Goal: Transaction & Acquisition: Purchase product/service

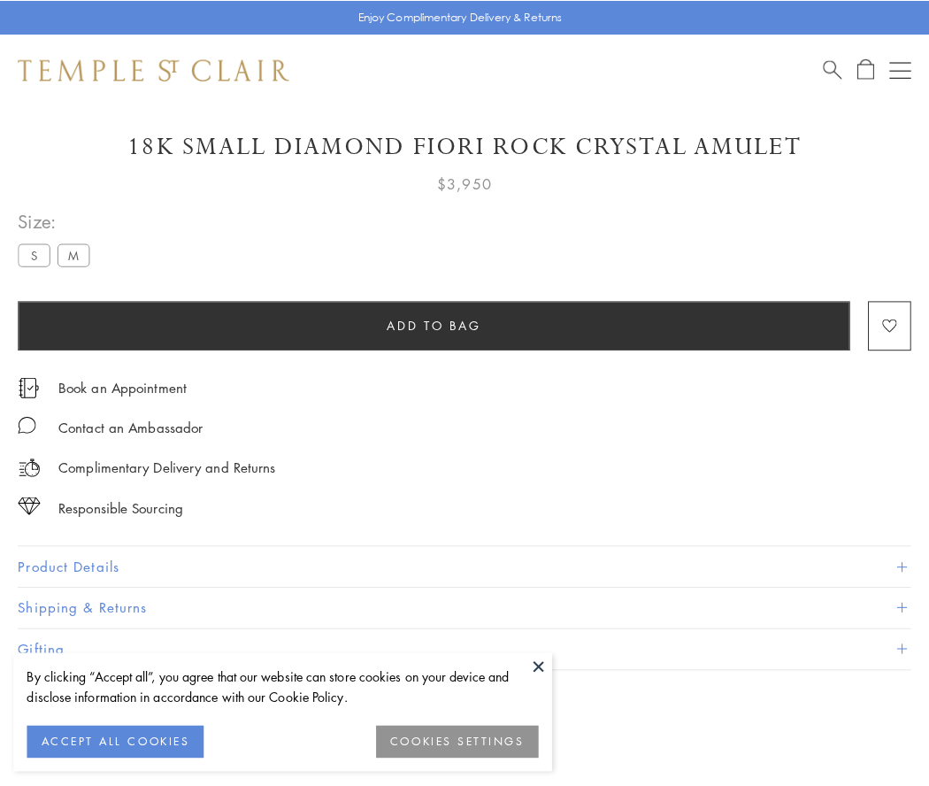
scroll to position [46, 0]
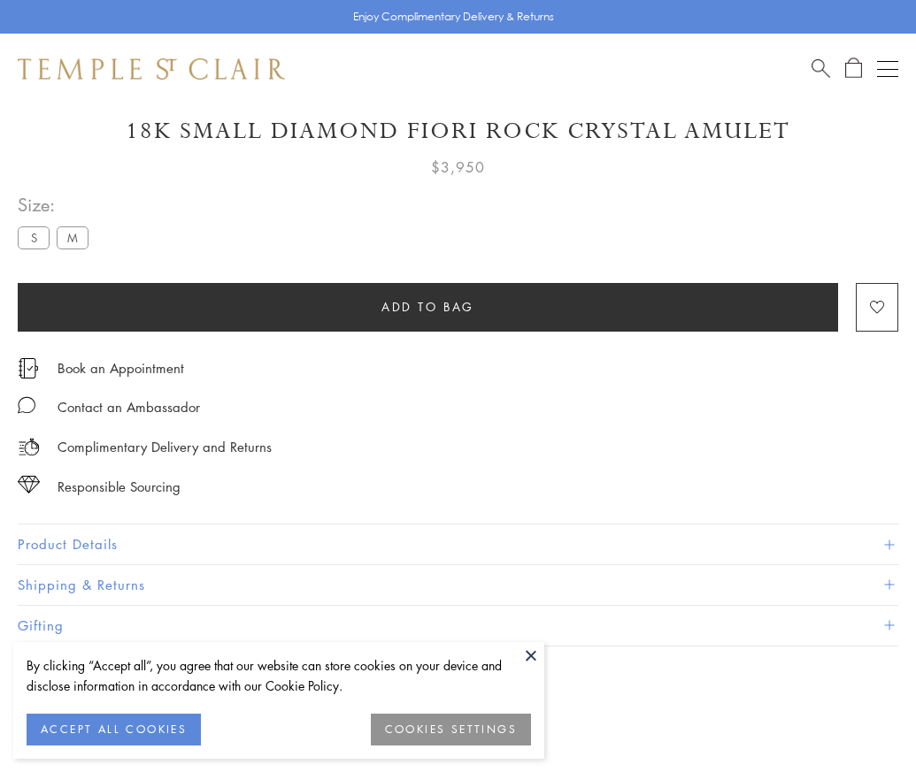
click at [427, 306] on span "Add to bag" at bounding box center [427, 306] width 93 height 19
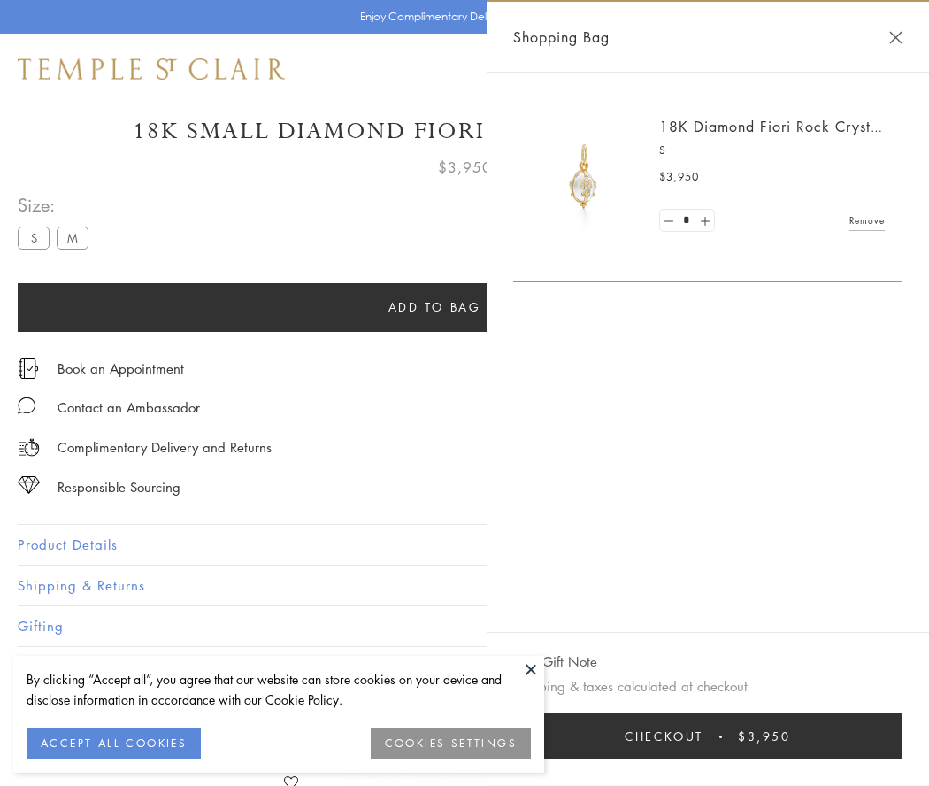
click at [712, 736] on button "Checkout $3,950" at bounding box center [707, 736] width 389 height 46
